Goal: Answer question/provide support

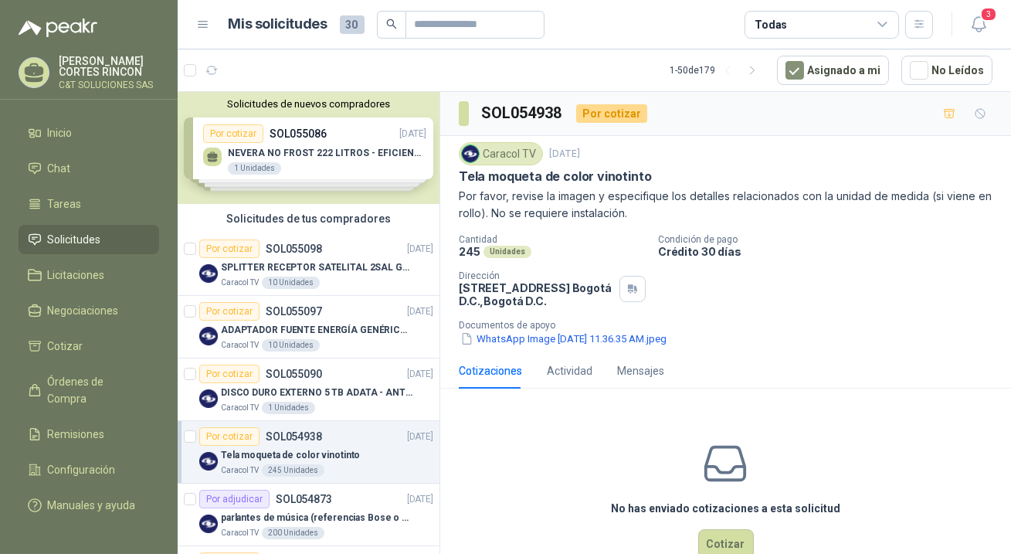
scroll to position [421, 0]
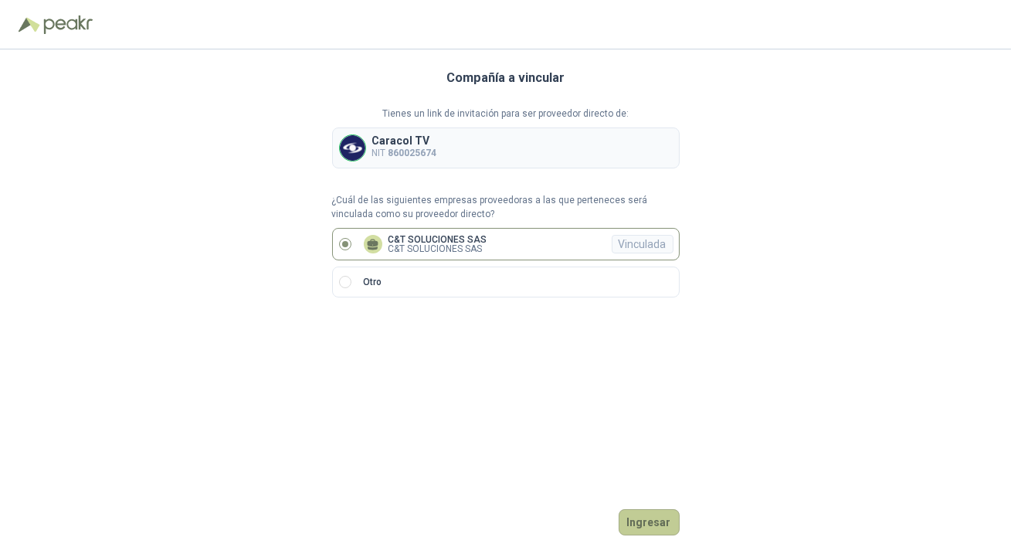
click at [663, 518] on button "Ingresar" at bounding box center [649, 522] width 61 height 26
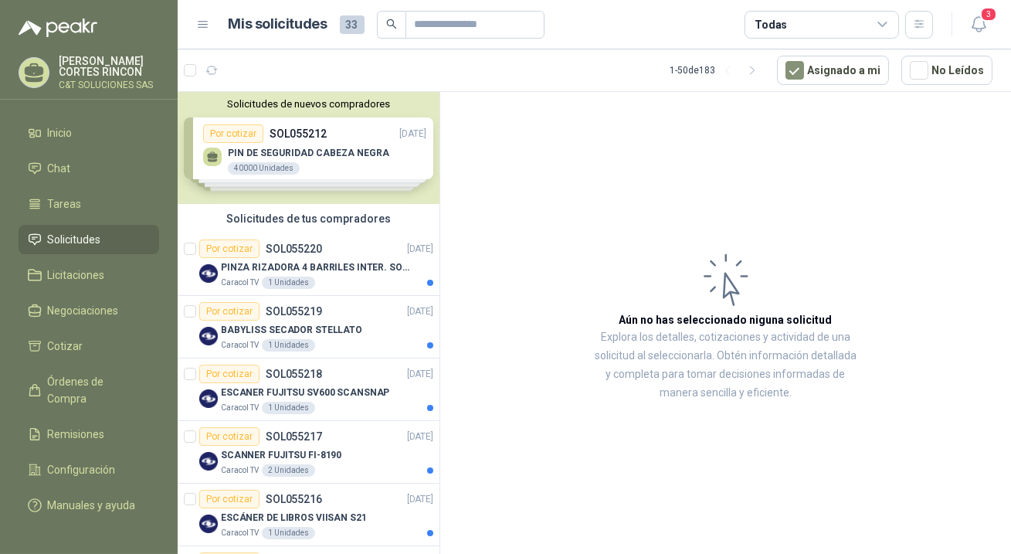
click at [59, 237] on span "Solicitudes" at bounding box center [74, 239] width 53 height 17
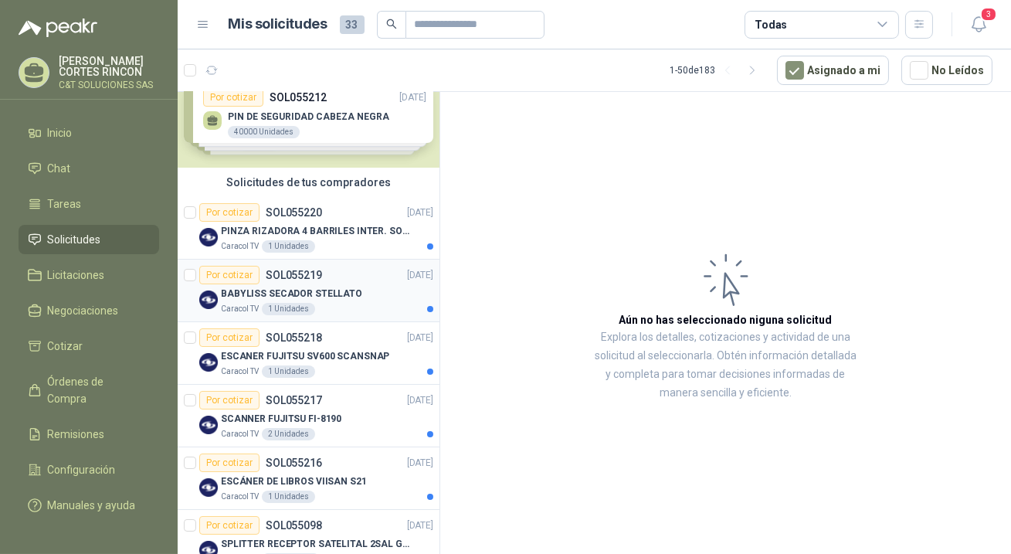
scroll to position [69, 0]
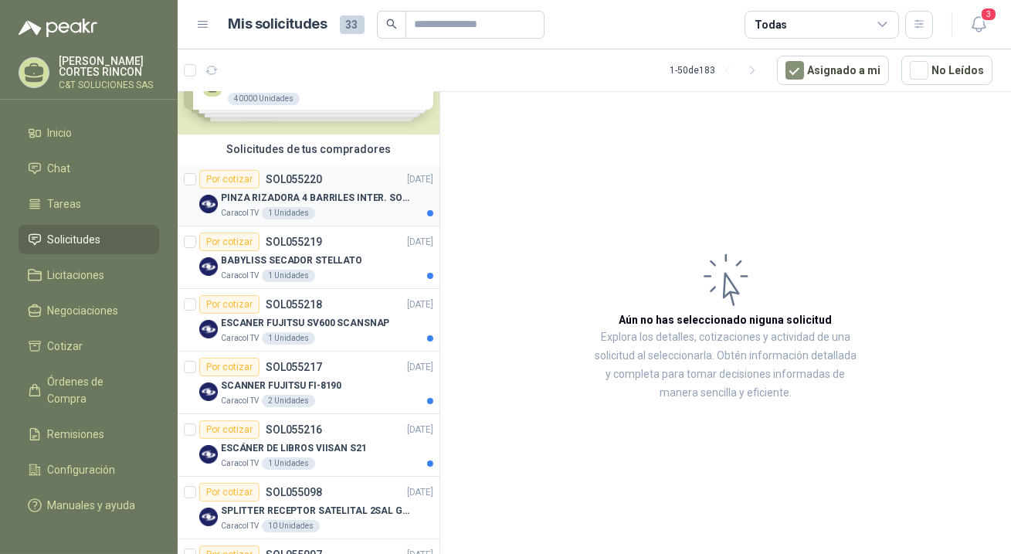
click at [240, 178] on div "Por cotizar" at bounding box center [229, 179] width 60 height 19
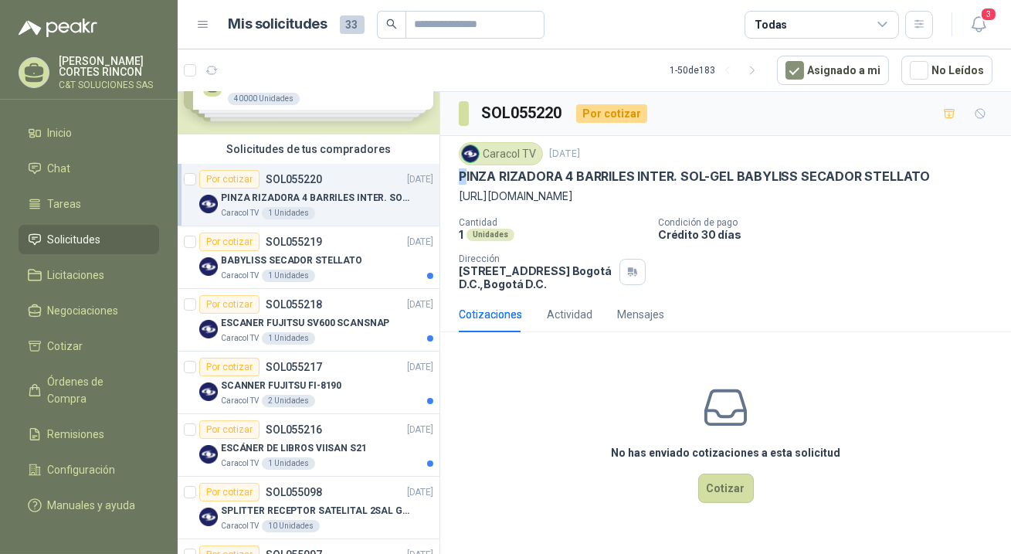
click at [464, 172] on p "PINZA RIZADORA 4 BARRILES INTER. SOL-GEL BABYLISS SECADOR STELLATO" at bounding box center [694, 176] width 471 height 16
click at [597, 242] on div "Cantidad 1 Unidades Condición de pago Crédito 30 días Dirección CALLE 103 No.69…" at bounding box center [726, 253] width 534 height 73
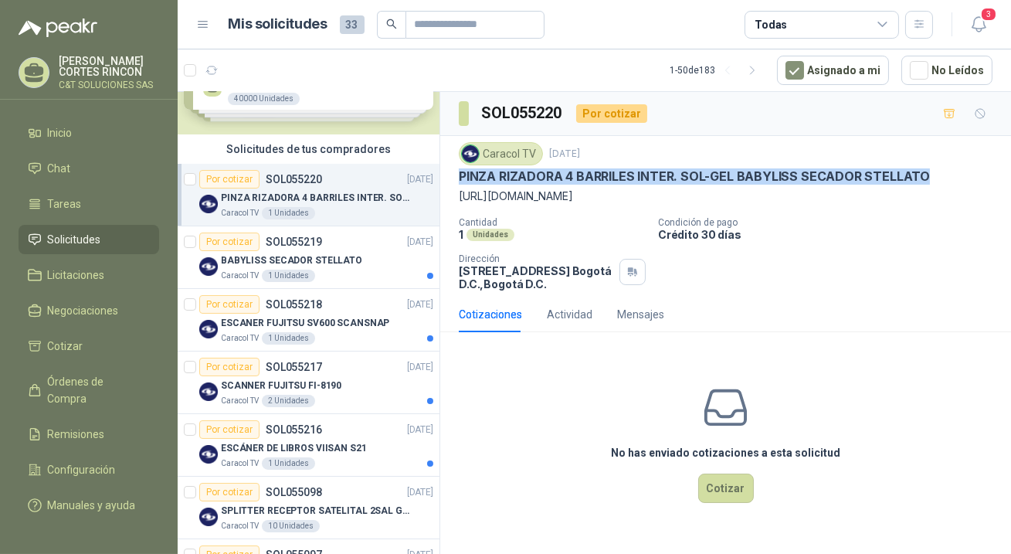
drag, startPoint x: 459, startPoint y: 177, endPoint x: 915, endPoint y: 177, distance: 456.4
click at [915, 177] on p "PINZA RIZADORA 4 BARRILES INTER. SOL-GEL BABYLISS SECADOR STELLATO" at bounding box center [694, 176] width 471 height 16
copy p "PINZA RIZADORA 4 BARRILES INTER. SOL-GEL BABYLISS SECADOR STELLATO"
click at [731, 487] on button "Cotizar" at bounding box center [726, 487] width 56 height 29
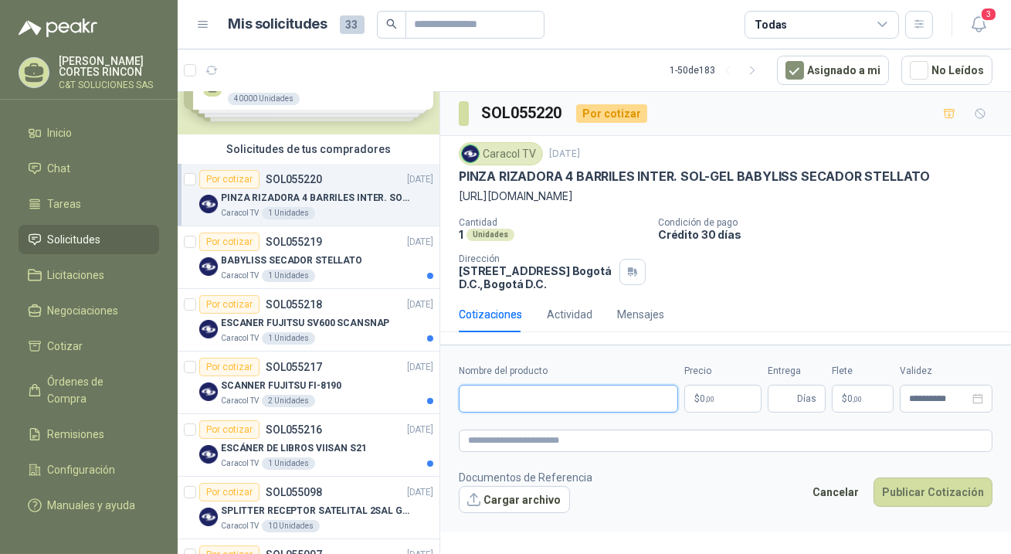
click at [560, 393] on input "Nombre del producto" at bounding box center [568, 399] width 219 height 28
drag, startPoint x: 720, startPoint y: 174, endPoint x: 483, endPoint y: 187, distance: 236.7
click at [483, 187] on div "Caracol TV 8 sept, 2025 PINZA RIZADORA 4 BARRILES INTER. SOL-GEL BABYLISS SECAD…" at bounding box center [726, 173] width 534 height 63
drag, startPoint x: 771, startPoint y: 208, endPoint x: 749, endPoint y: 194, distance: 25.7
click at [769, 208] on div "Caracol TV 8 sept, 2025 PINZA RIZADORA 4 BARRILES INTER. SOL-GEL BABYLISS SECAD…" at bounding box center [726, 216] width 534 height 148
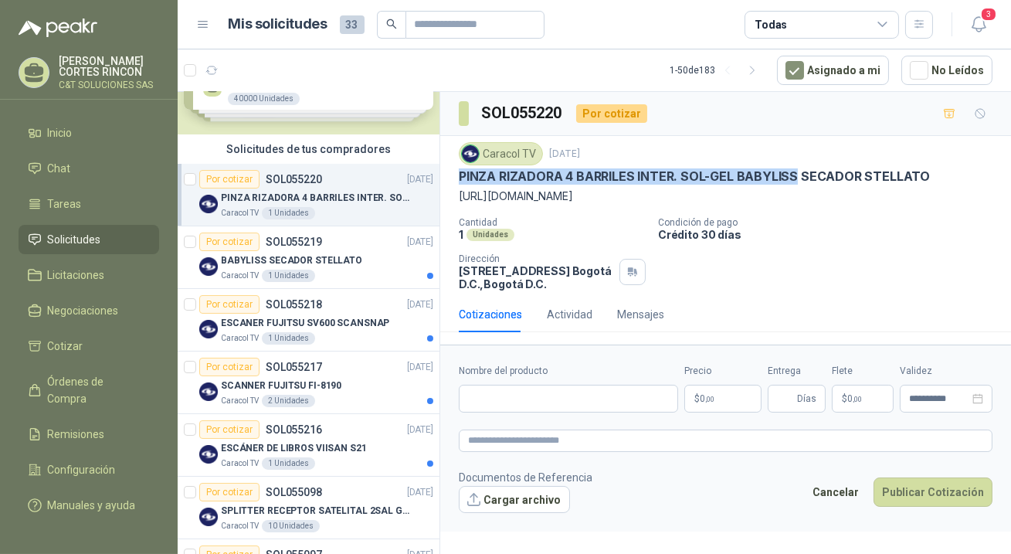
drag, startPoint x: 788, startPoint y: 175, endPoint x: 459, endPoint y: 178, distance: 329.0
click at [459, 178] on p "PINZA RIZADORA 4 BARRILES INTER. SOL-GEL BABYLISS SECADOR STELLATO" at bounding box center [694, 176] width 471 height 16
copy p "PINZA RIZADORA 4 BARRILES INTER. SOL-GEL BABYLISS"
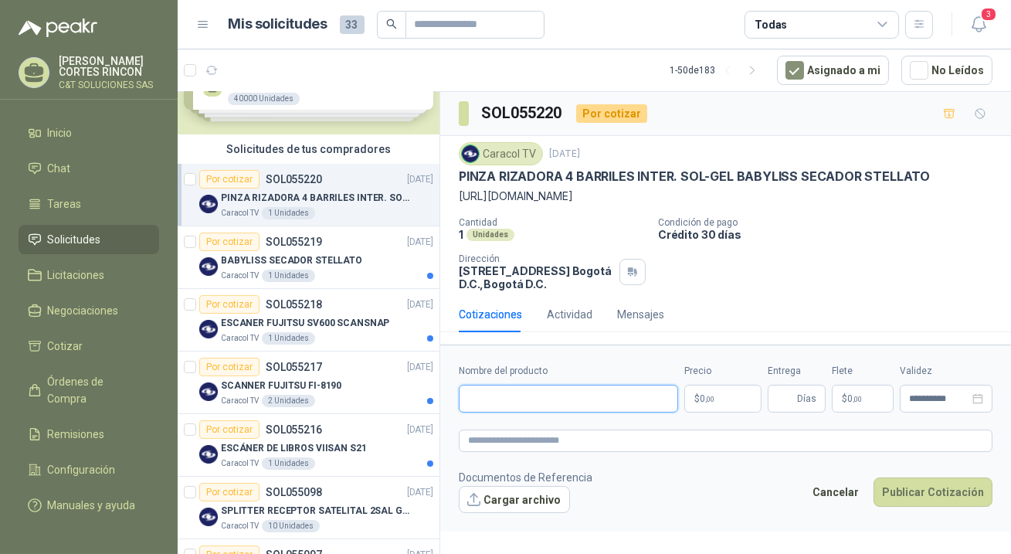
click at [484, 398] on input "Nombre del producto" at bounding box center [568, 399] width 219 height 28
paste input "**********"
type input "**********"
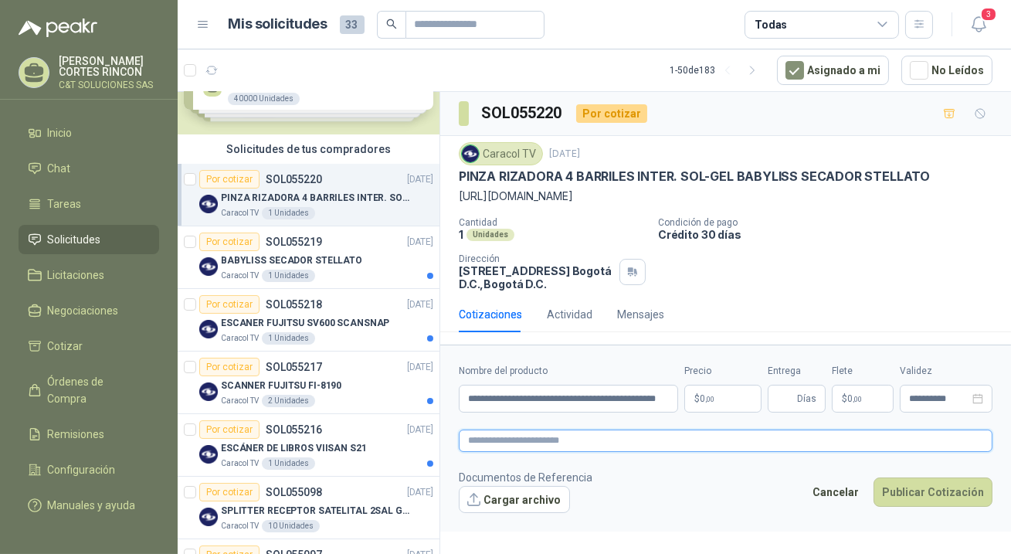
click at [495, 444] on textarea at bounding box center [726, 440] width 534 height 22
paste textarea "**********"
type textarea "**********"
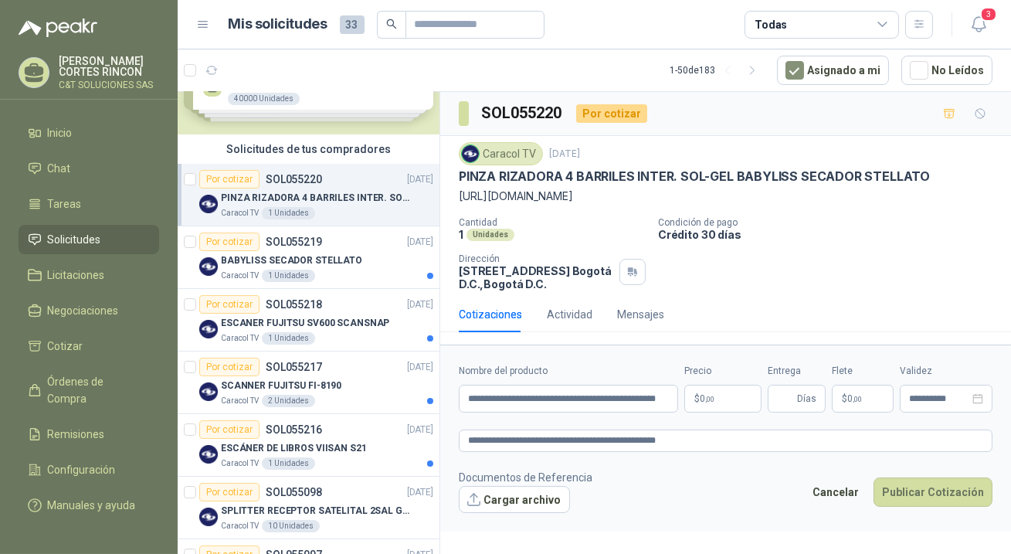
click at [700, 388] on p "$ 0 ,00" at bounding box center [722, 399] width 77 height 28
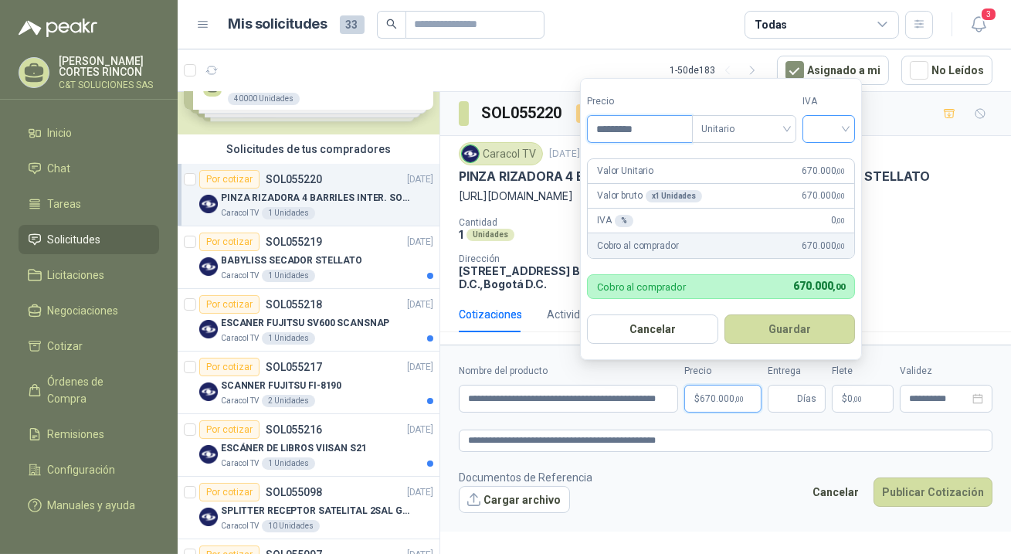
type input "*********"
click at [825, 132] on input "search" at bounding box center [829, 127] width 34 height 23
click at [834, 161] on div "19%" at bounding box center [832, 162] width 29 height 17
click at [793, 323] on button "Guardar" at bounding box center [792, 328] width 133 height 29
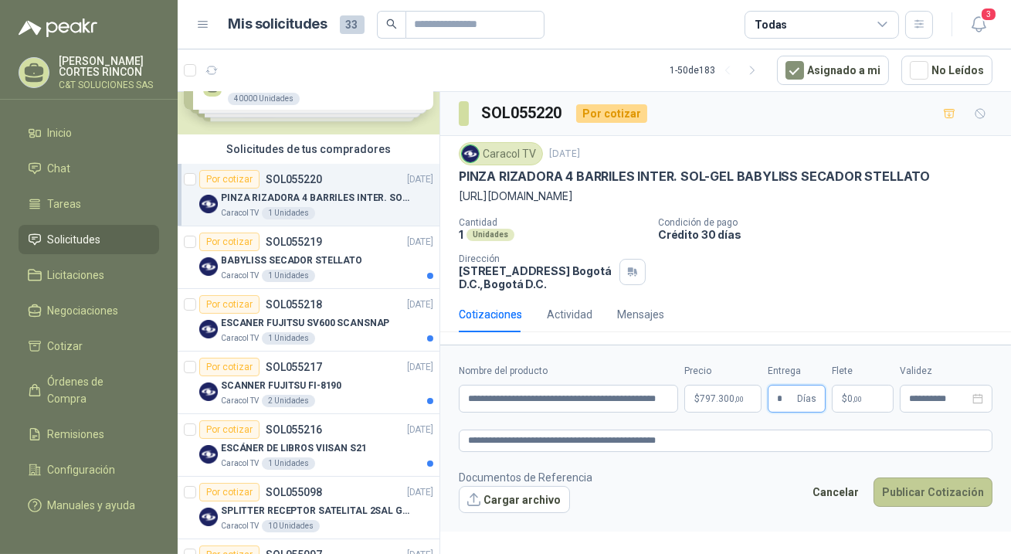
type input "*"
click at [896, 482] on button "Publicar Cotización" at bounding box center [932, 491] width 119 height 29
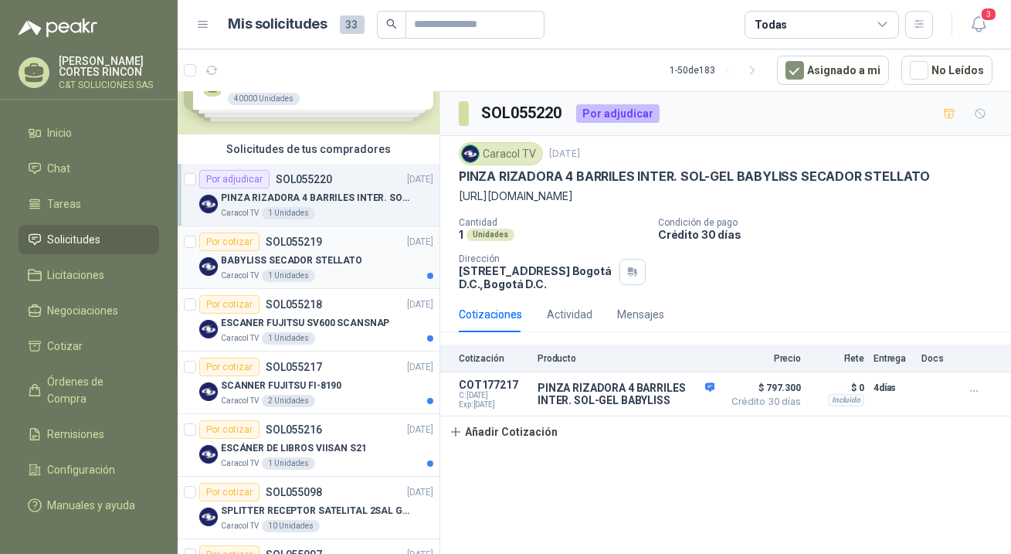
click at [227, 241] on div "Por cotizar" at bounding box center [229, 241] width 60 height 19
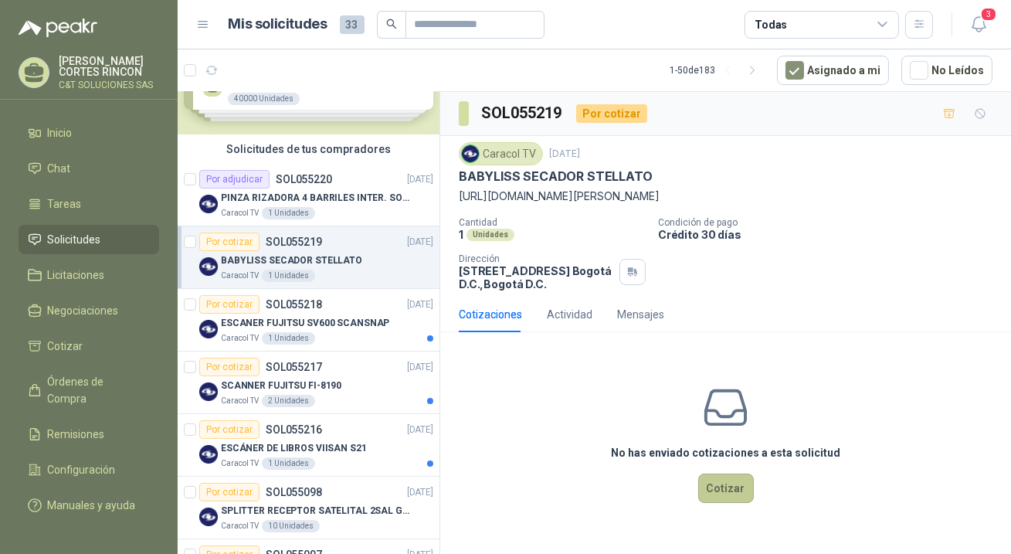
click at [723, 490] on button "Cotizar" at bounding box center [726, 487] width 56 height 29
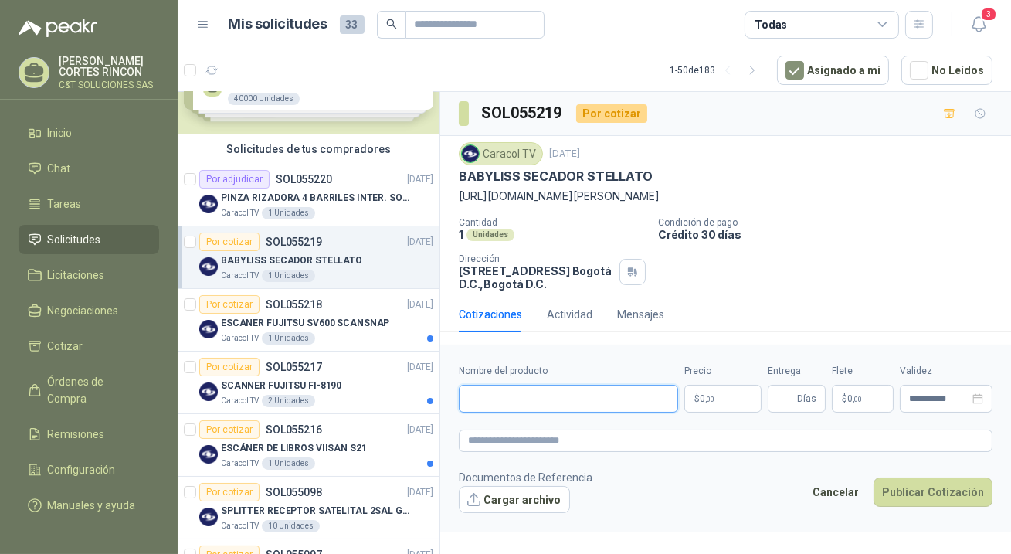
click at [548, 397] on input "Nombre del producto" at bounding box center [568, 399] width 219 height 28
paste input "**********"
type input "**********"
click at [716, 398] on p "$ 0 ,00" at bounding box center [722, 399] width 77 height 28
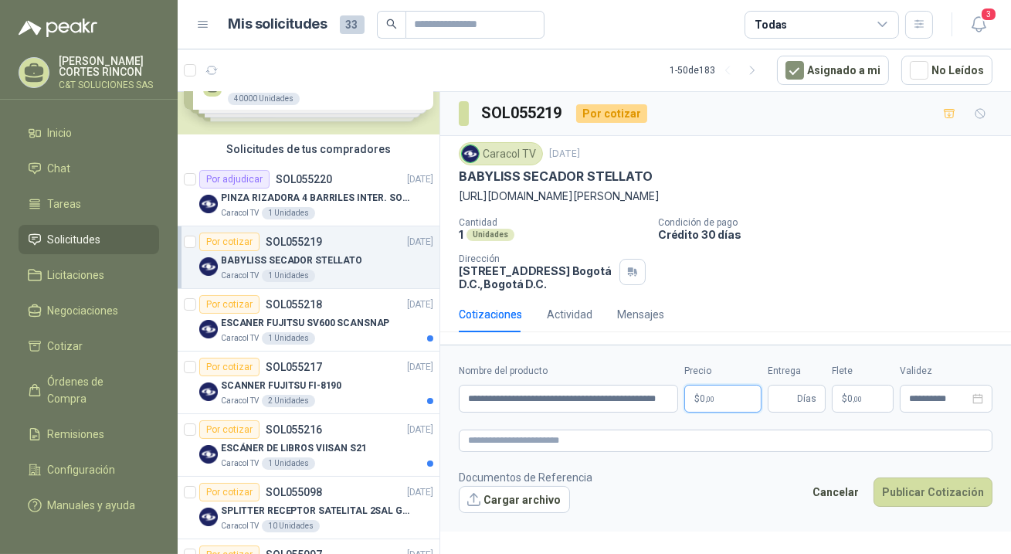
scroll to position [0, 0]
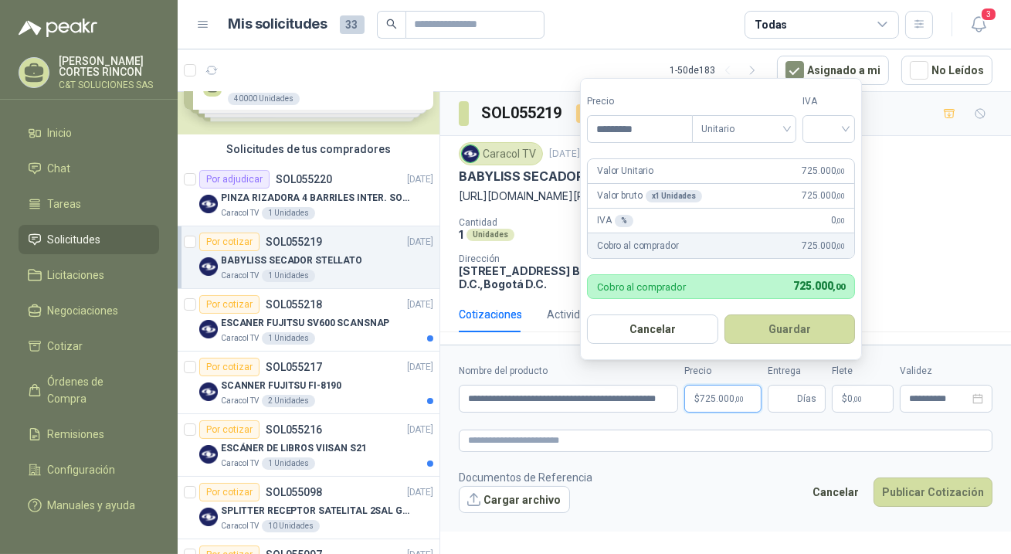
type input "*********"
click at [724, 314] on button "Guardar" at bounding box center [789, 328] width 131 height 29
click at [842, 131] on input "search" at bounding box center [829, 127] width 34 height 23
click at [849, 130] on div at bounding box center [828, 129] width 53 height 28
click at [830, 158] on div "19%" at bounding box center [832, 162] width 29 height 17
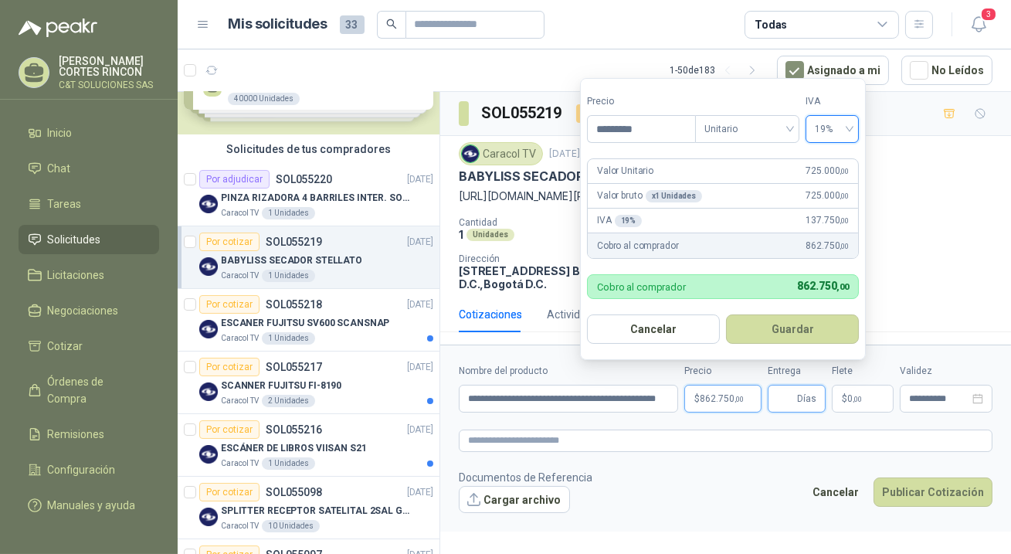
click at [793, 402] on input "Entrega" at bounding box center [785, 398] width 17 height 26
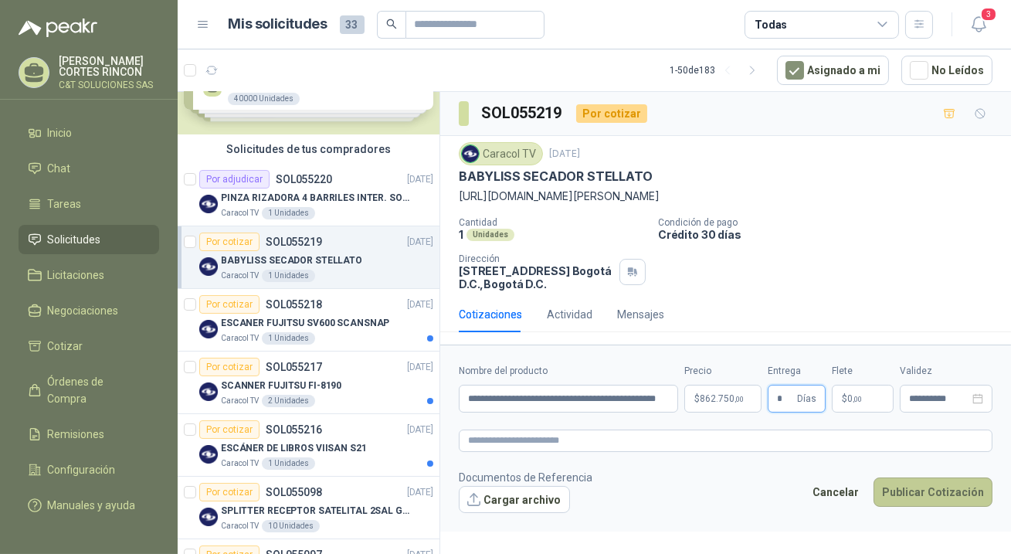
type input "*"
click at [907, 494] on button "Publicar Cotización" at bounding box center [932, 491] width 119 height 29
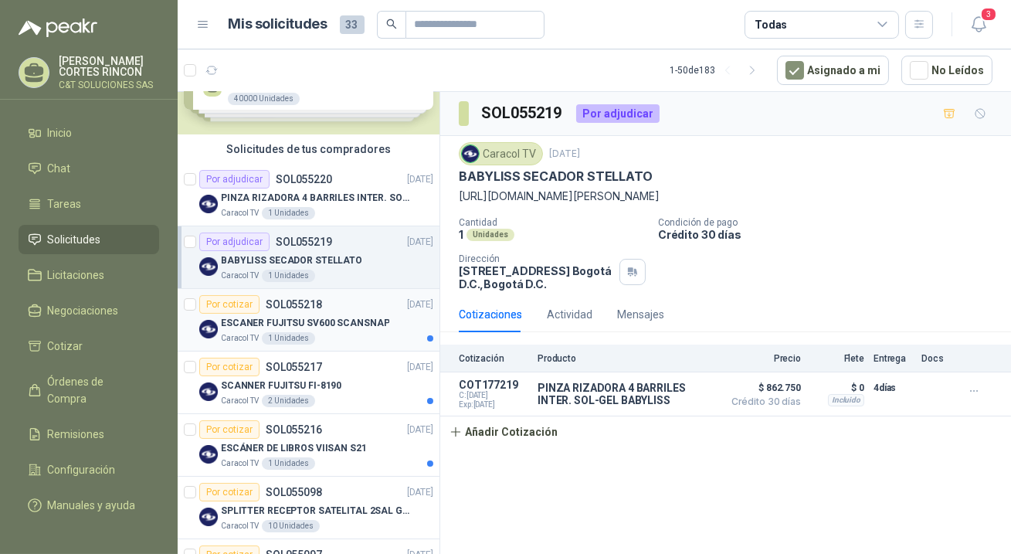
click at [235, 301] on div "Por cotizar" at bounding box center [229, 304] width 60 height 19
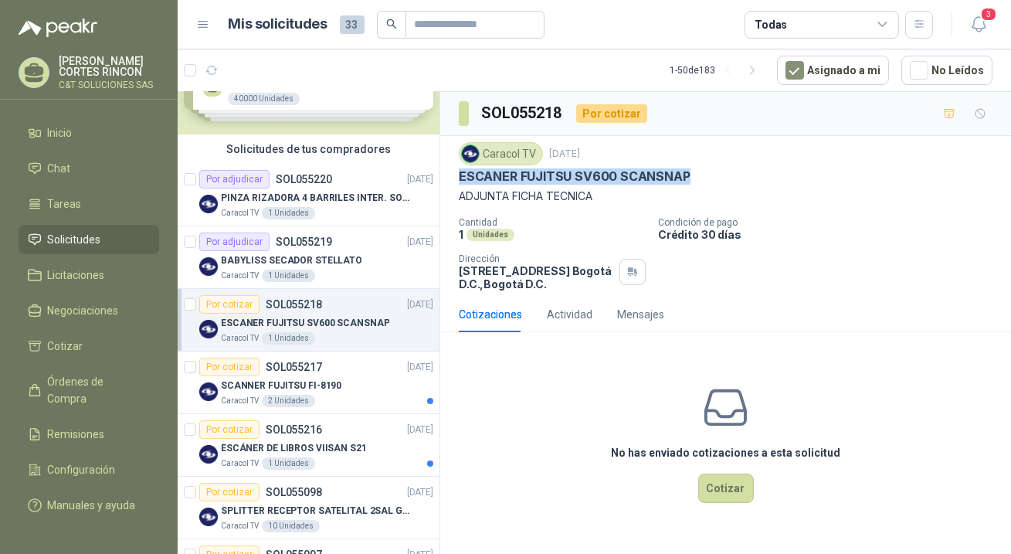
drag, startPoint x: 456, startPoint y: 173, endPoint x: 693, endPoint y: 181, distance: 237.2
click at [693, 181] on div "Caracol TV 8 sept, 2025 ESCANER FUJITSU SV600 SCANSNAP ADJUNTA FICHA TECNICA Ca…" at bounding box center [725, 216] width 571 height 161
copy p "ESCANER FUJITSU SV600 SCANSNAP"
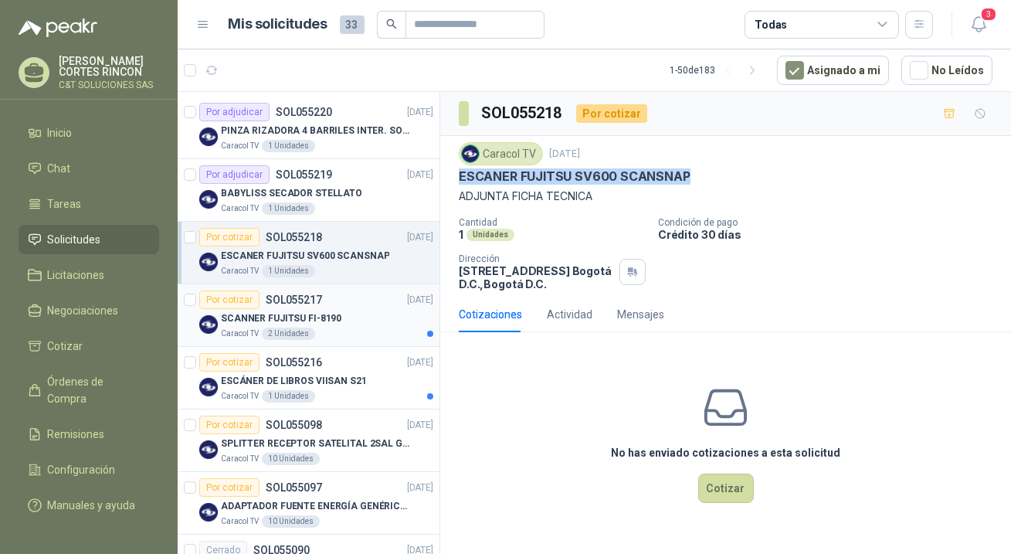
scroll to position [140, 0]
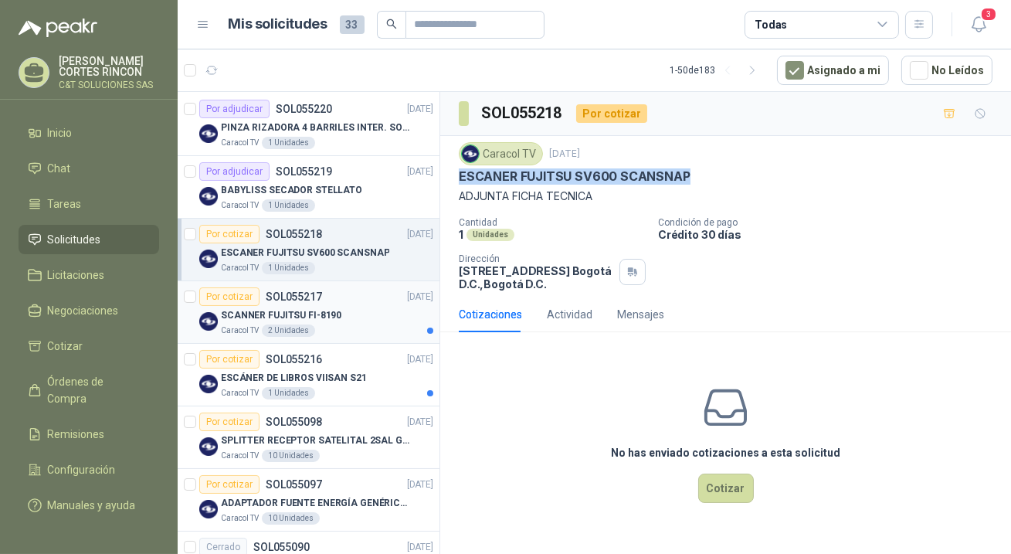
click at [231, 292] on div "Por cotizar" at bounding box center [229, 296] width 60 height 19
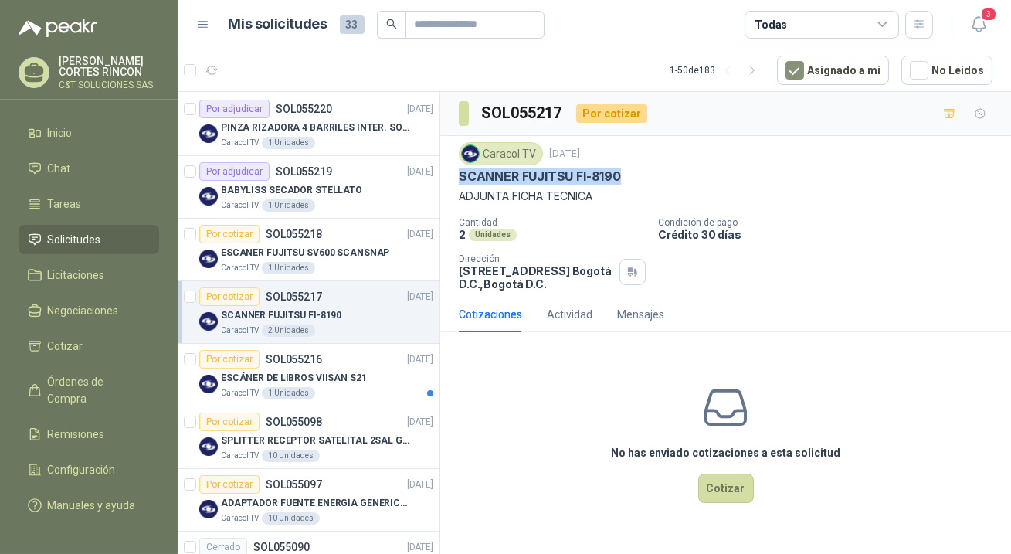
drag, startPoint x: 459, startPoint y: 177, endPoint x: 622, endPoint y: 178, distance: 162.9
click at [622, 178] on div "SCANNER FUJITSU FI-8190" at bounding box center [726, 176] width 534 height 16
copy p "SCANNER FUJITSU FI-8190"
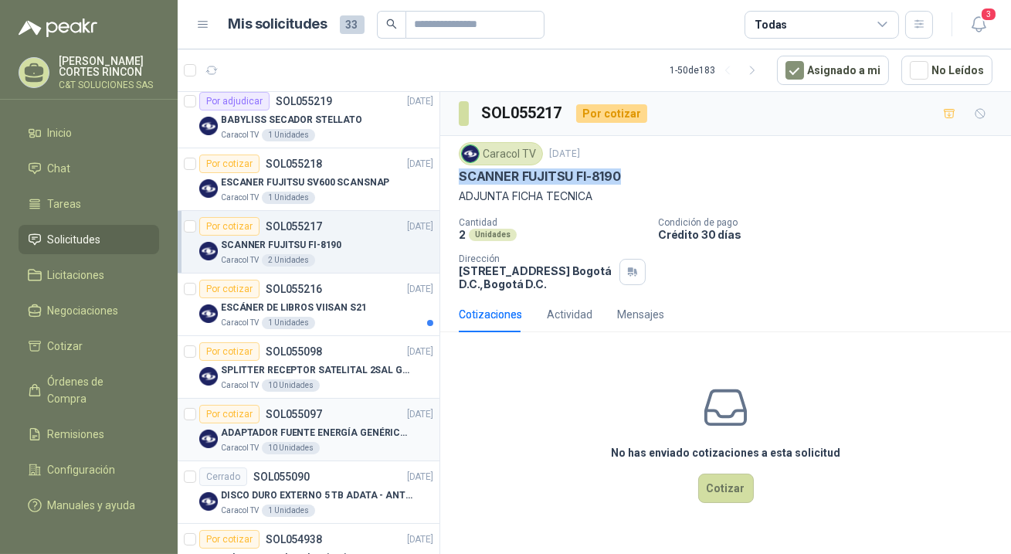
scroll to position [280, 0]
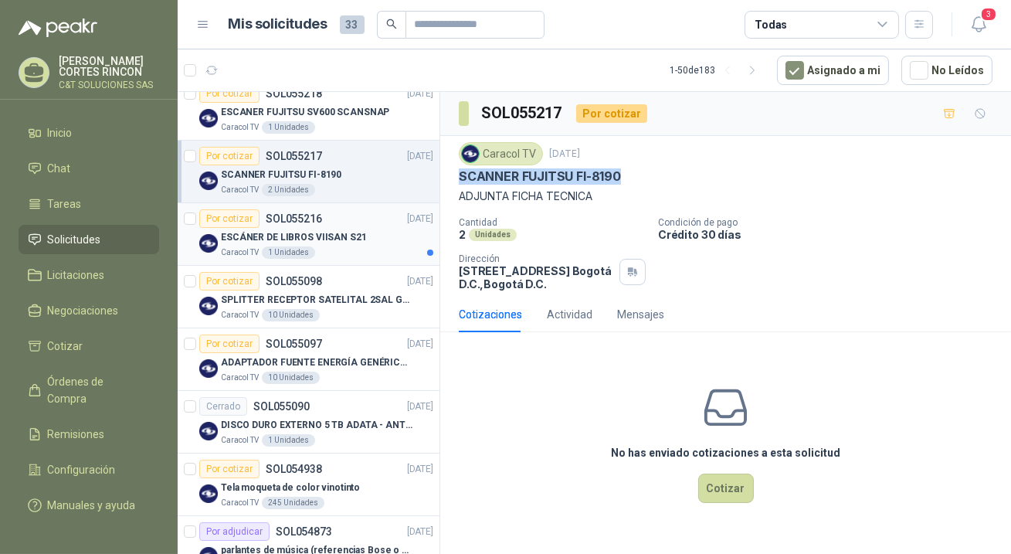
click at [301, 234] on p "ESCÁNER DE LIBROS VIISAN S21" at bounding box center [294, 237] width 146 height 15
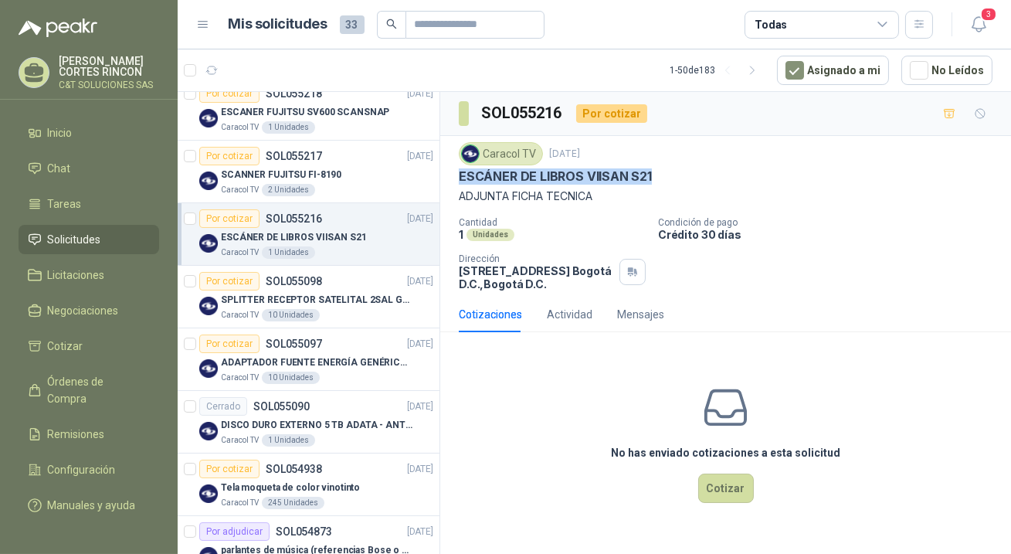
drag, startPoint x: 459, startPoint y: 176, endPoint x: 668, endPoint y: 174, distance: 208.5
click at [668, 174] on div "ESCÁNER DE LIBROS VIISAN S21" at bounding box center [726, 176] width 534 height 16
copy p "ESCÁNER DE LIBROS VIISAN S21"
